Goal: Task Accomplishment & Management: Complete application form

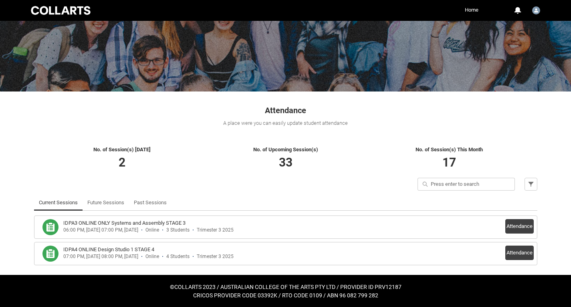
scroll to position [59, 0]
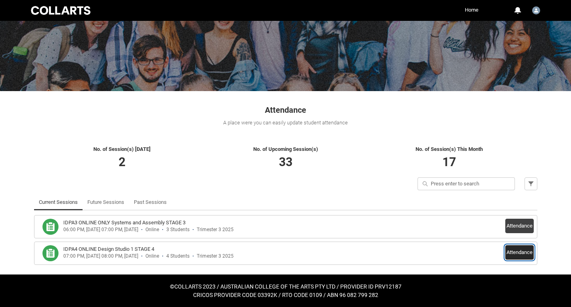
click at [514, 253] on button "Attendance" at bounding box center [520, 252] width 28 height 14
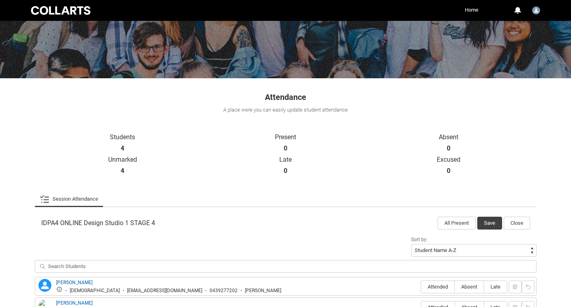
scroll to position [170, 0]
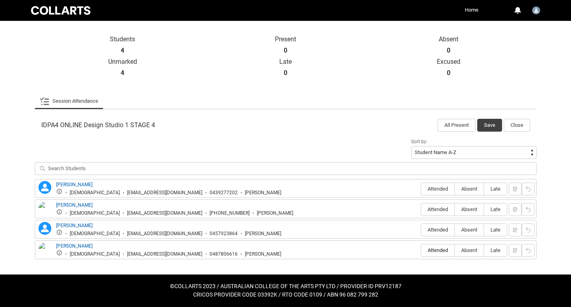
click at [439, 249] on span "Attended" at bounding box center [437, 250] width 33 height 6
click at [421, 250] on input "Attended" at bounding box center [421, 250] width 0 height 0
type lightning-radio-group "Attended"
radio input "true"
click at [466, 188] on span "Absent" at bounding box center [469, 189] width 29 height 6
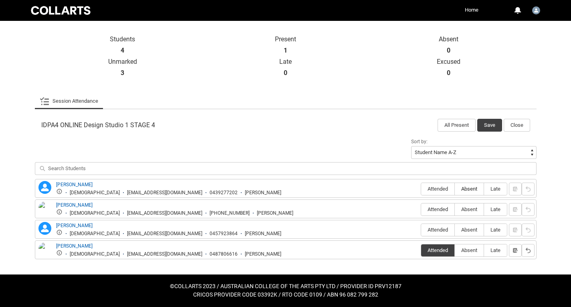
click at [455, 188] on input "Absent" at bounding box center [455, 188] width 0 height 0
type lightning-radio-group "Absent"
radio input "true"
click at [437, 206] on label "Attended" at bounding box center [437, 209] width 33 height 12
click at [421, 209] on input "Attended" at bounding box center [421, 209] width 0 height 0
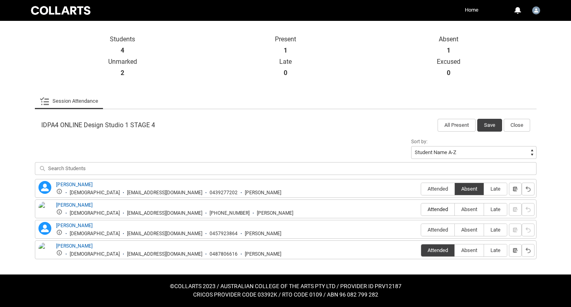
type lightning-radio-group "Attended"
radio input "true"
